Goal: Task Accomplishment & Management: Use online tool/utility

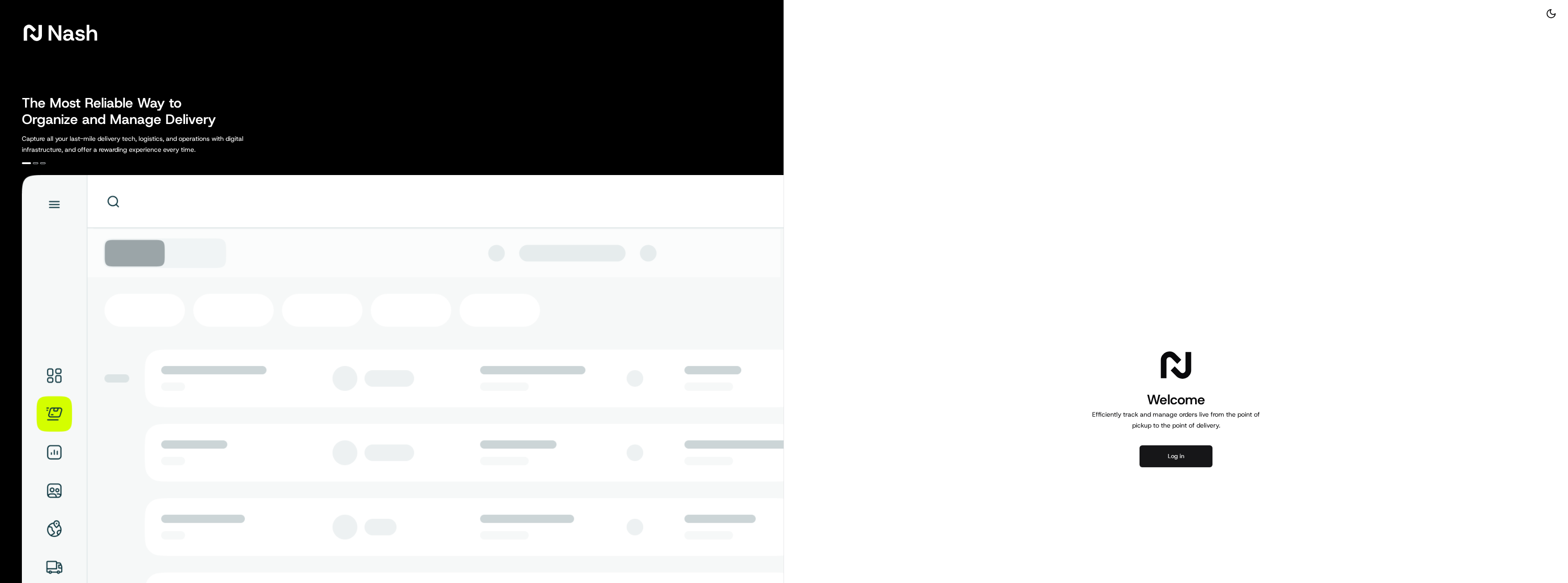
click at [1176, 458] on button "Log in" at bounding box center [1176, 456] width 73 height 22
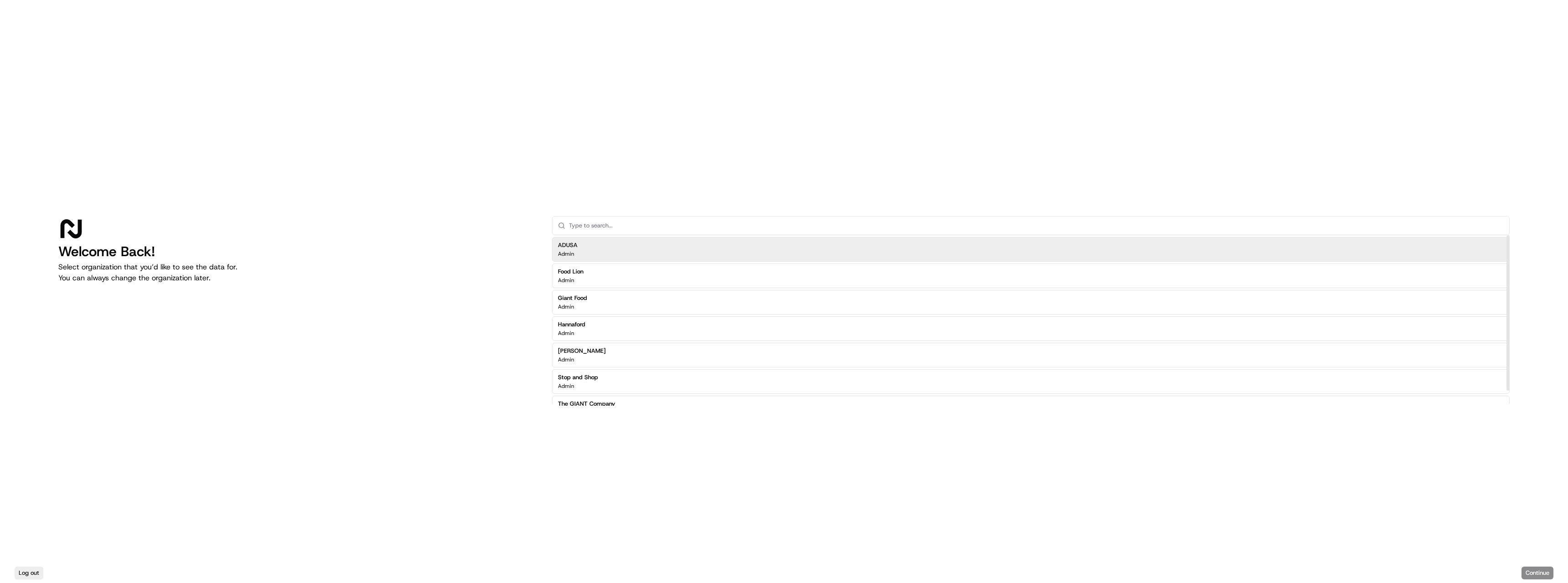
click at [634, 253] on div "ADUSA Admin" at bounding box center [1030, 249] width 958 height 25
click at [821, 244] on div "ADUSA Admin" at bounding box center [1030, 249] width 958 height 25
click at [1320, 248] on div "ADUSA Admin" at bounding box center [1030, 249] width 958 height 25
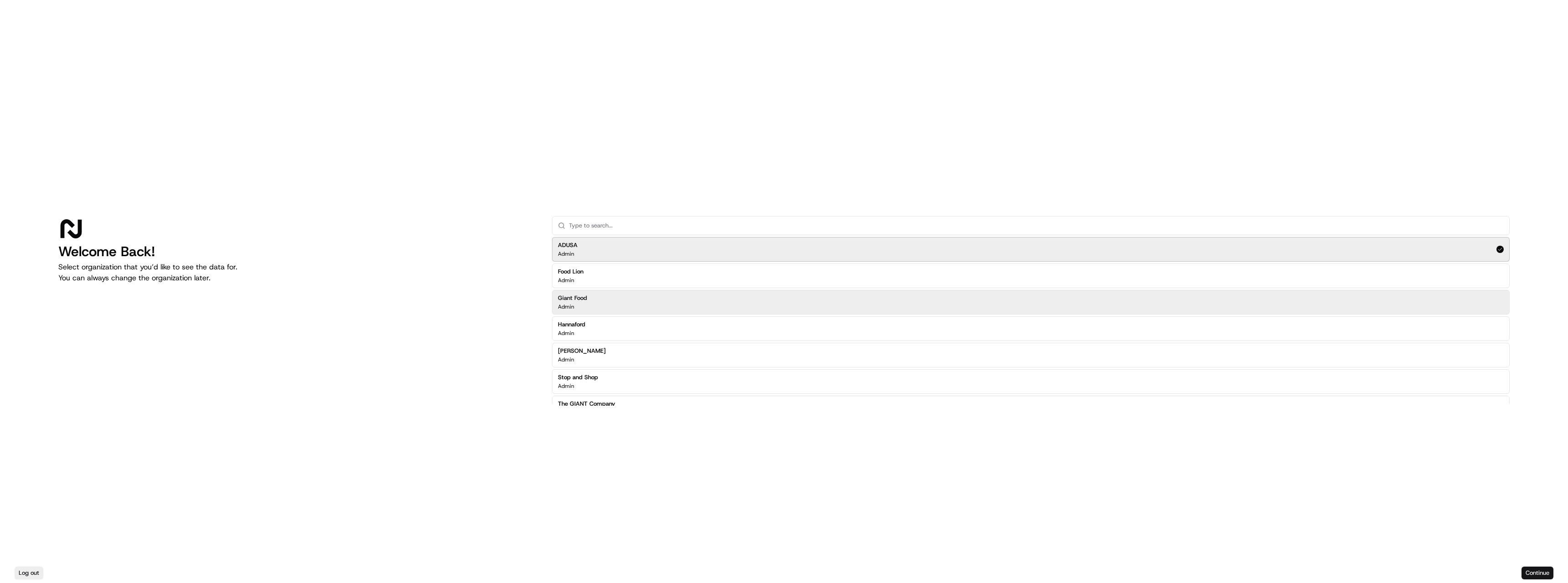
click at [1526, 568] on button "Continue" at bounding box center [1538, 573] width 32 height 13
